Goal: Task Accomplishment & Management: Manage account settings

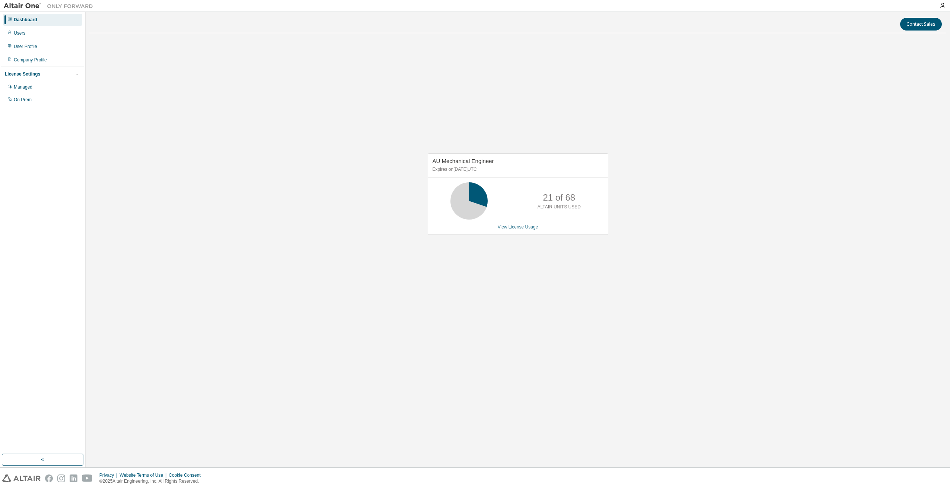
click at [522, 228] on link "View License Usage" at bounding box center [518, 226] width 41 height 5
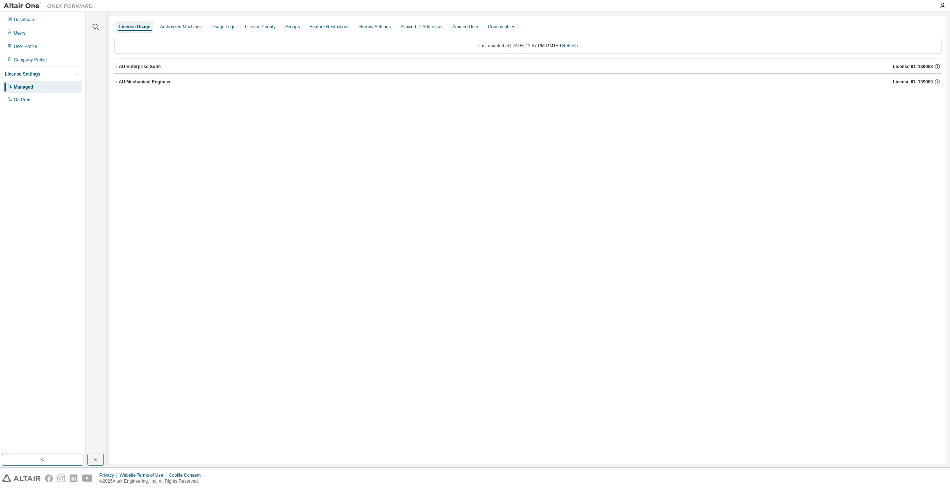
click at [115, 62] on button "AU Enterprise Suite License ID: 139088" at bounding box center [527, 66] width 827 height 16
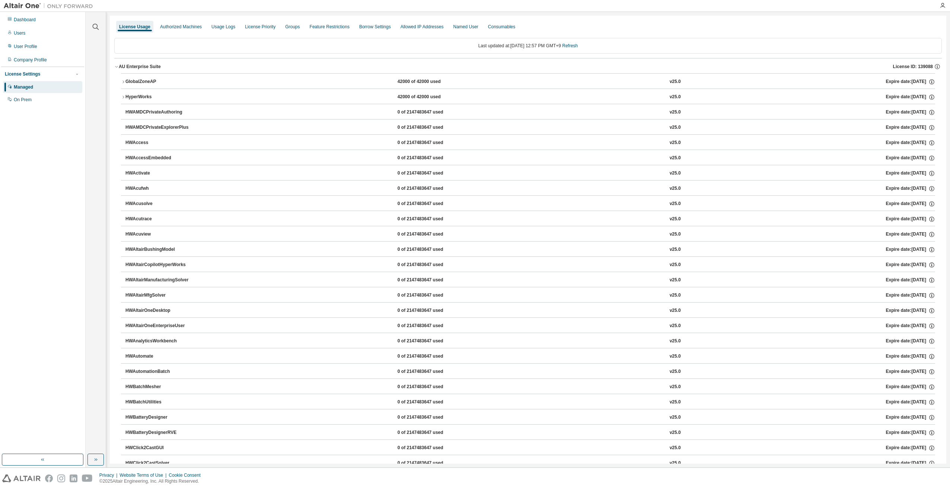
click at [116, 63] on button "AU Enterprise Suite License ID: 139088" at bounding box center [527, 66] width 827 height 16
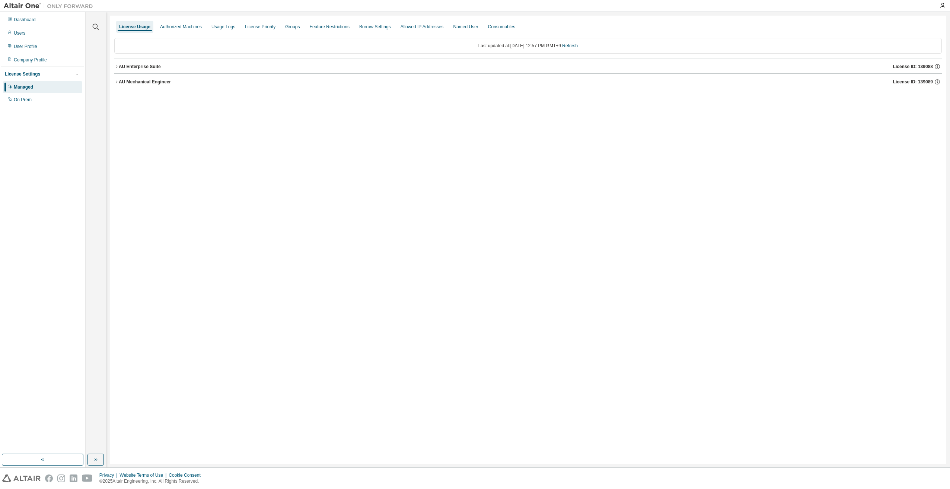
click at [121, 82] on div "AU Mechanical Engineer" at bounding box center [145, 82] width 52 height 6
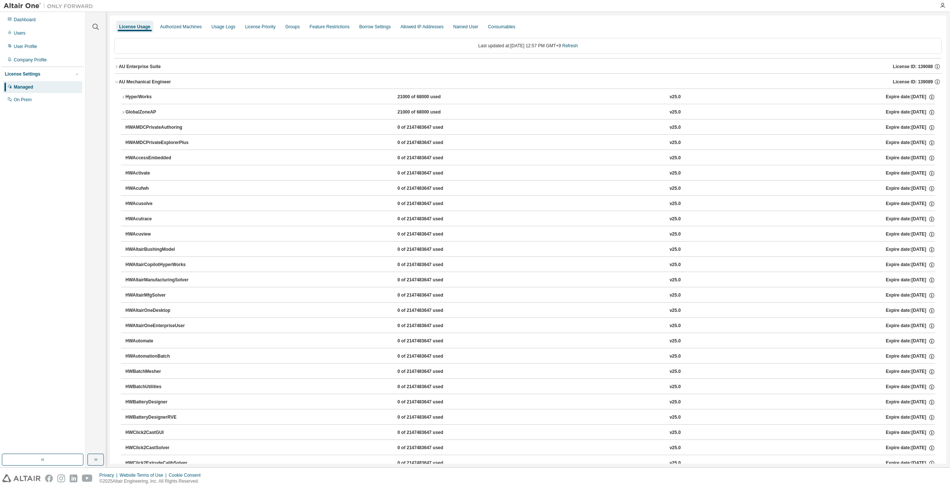
click at [118, 82] on icon "button" at bounding box center [116, 82] width 4 height 4
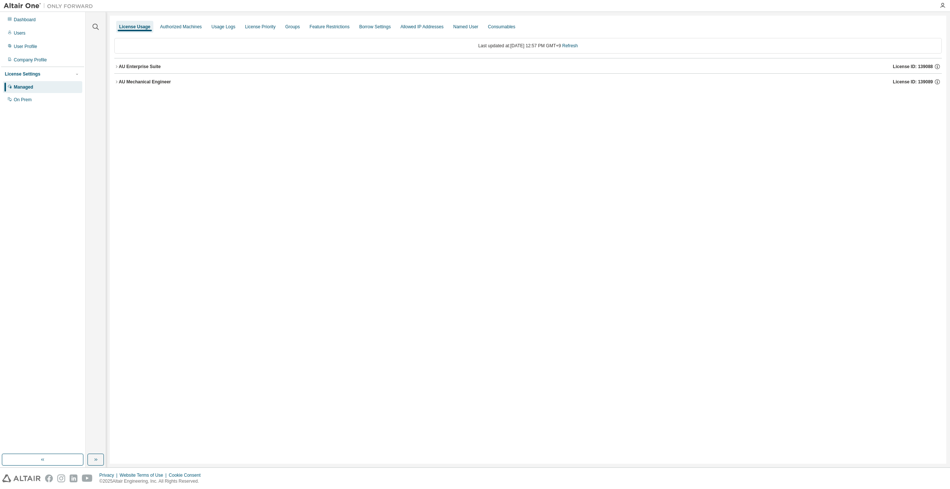
click at [130, 67] on div "AU Enterprise Suite" at bounding box center [140, 67] width 42 height 6
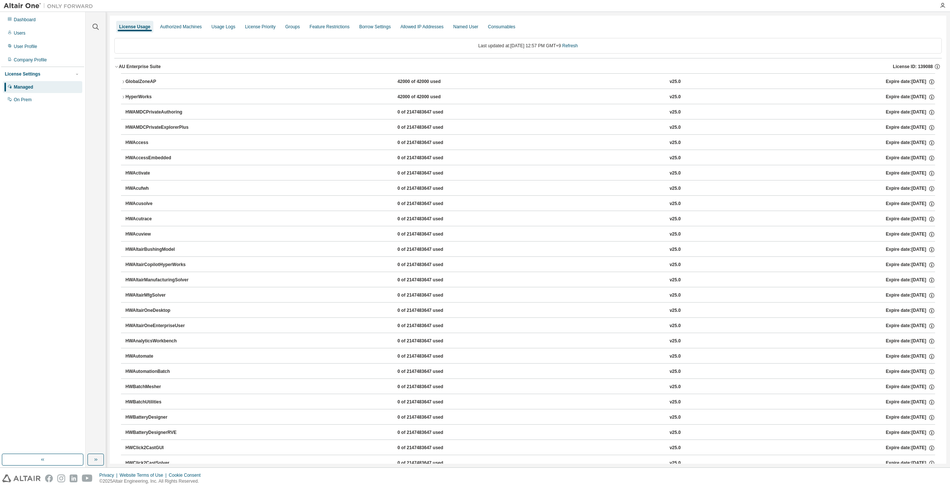
click at [122, 81] on icon "button" at bounding box center [123, 82] width 4 height 4
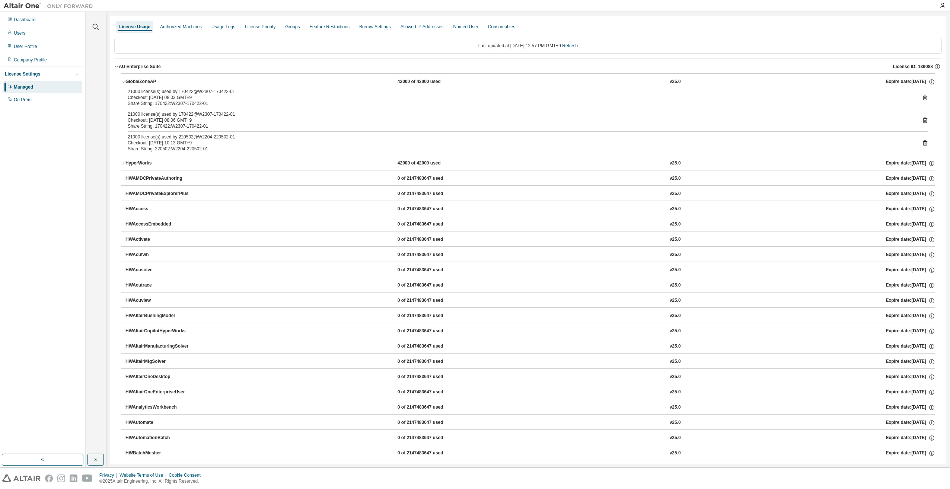
click at [122, 81] on icon "button" at bounding box center [123, 82] width 4 height 4
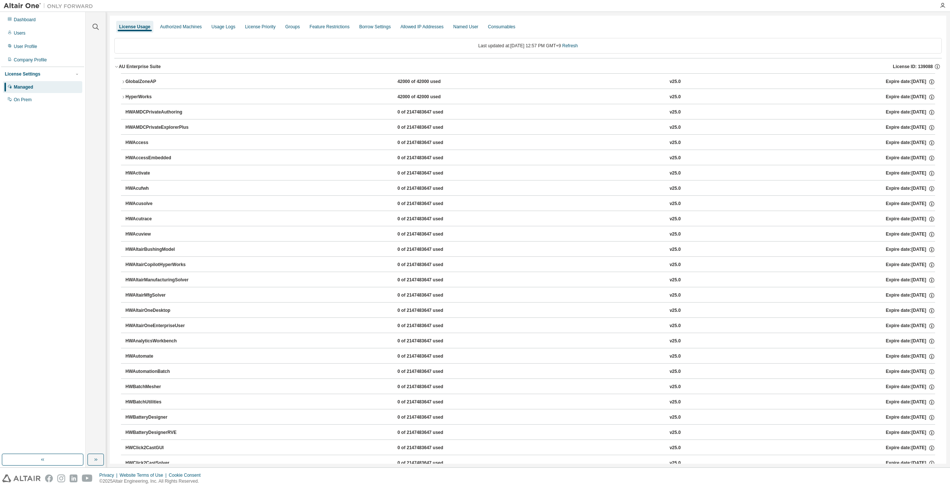
click at [118, 66] on icon "button" at bounding box center [116, 66] width 4 height 4
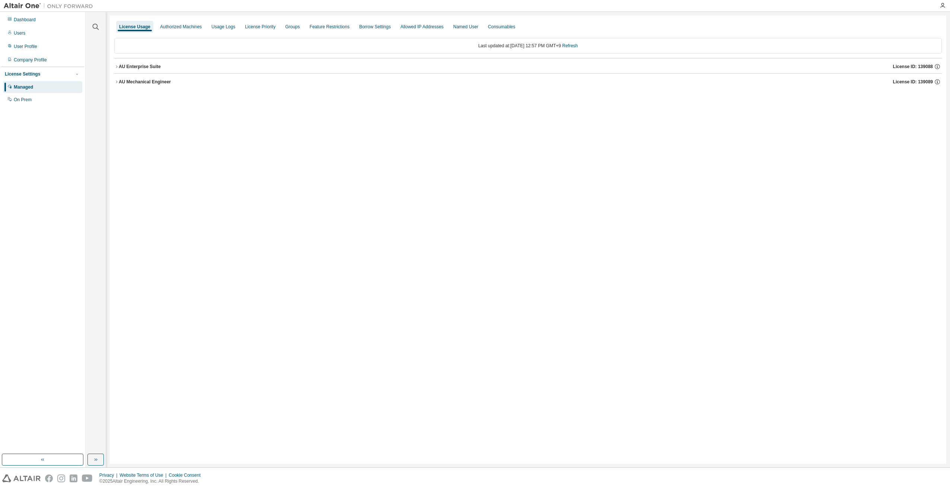
click at [120, 79] on button "AU Mechanical Engineer License ID: 139089" at bounding box center [527, 82] width 827 height 16
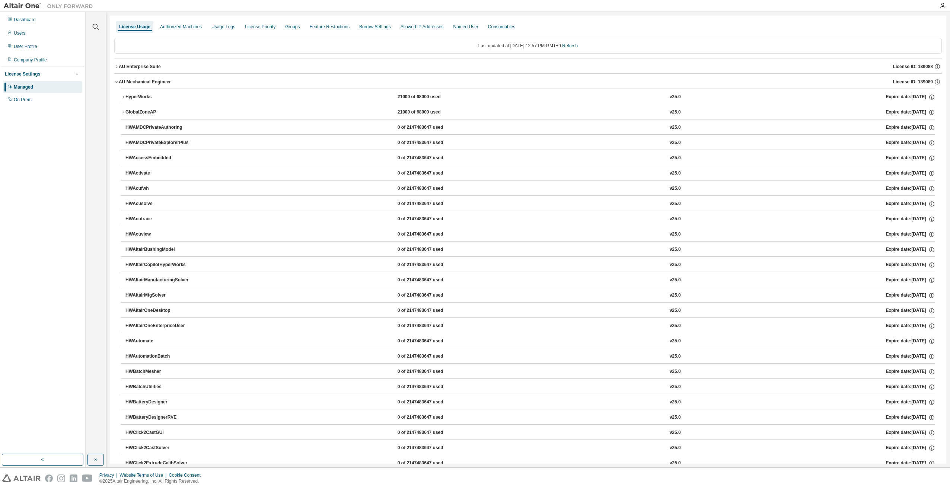
click at [127, 70] on button "AU Enterprise Suite License ID: 139088" at bounding box center [527, 66] width 827 height 16
click at [118, 67] on icon "button" at bounding box center [116, 66] width 4 height 4
click at [121, 66] on div "AU Enterprise Suite" at bounding box center [140, 67] width 42 height 6
click at [137, 81] on div "GlobalZoneAP" at bounding box center [158, 82] width 67 height 7
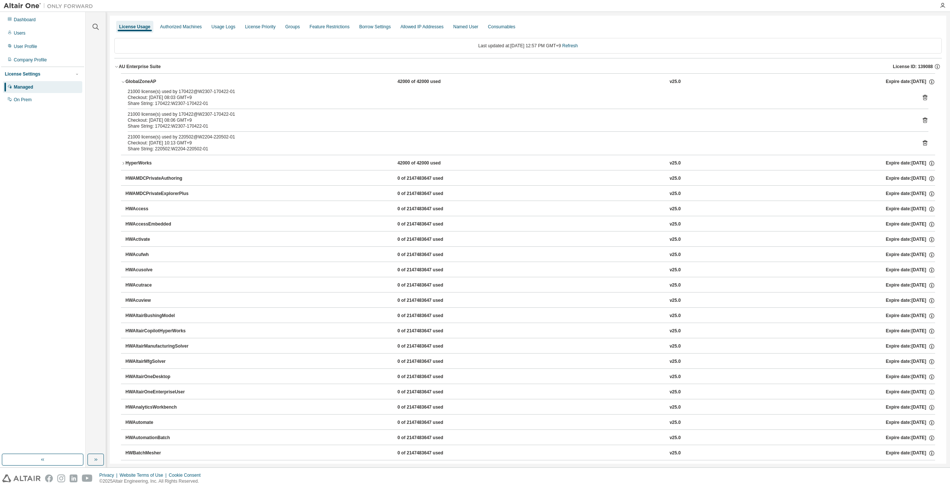
click at [138, 80] on div "GlobalZoneAP" at bounding box center [158, 82] width 67 height 7
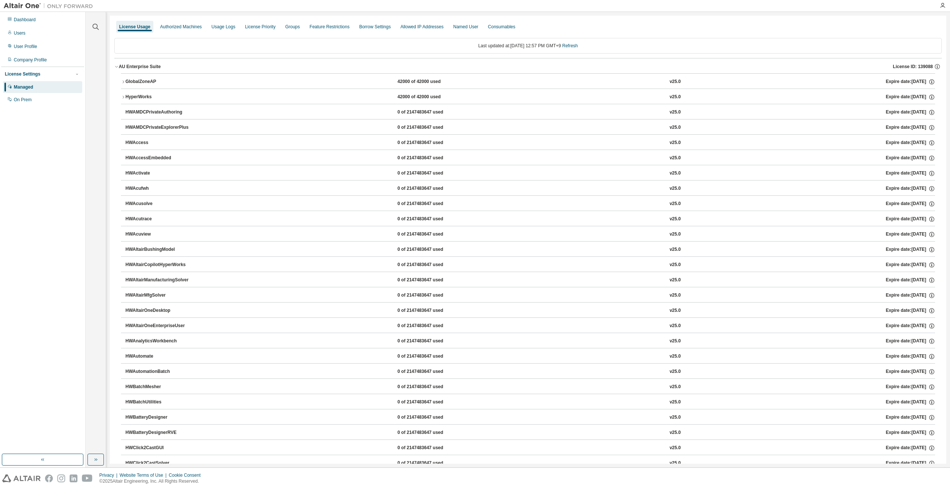
click at [95, 269] on div "Clear all Collapse on share string Yes No Only used licenses Yes No Only my usa…" at bounding box center [96, 233] width 18 height 440
click at [217, 41] on div "Last updated at: Thu 2025-09-04 12:57 PM GMT+9 Refresh" at bounding box center [527, 46] width 827 height 16
